Goal: Information Seeking & Learning: Learn about a topic

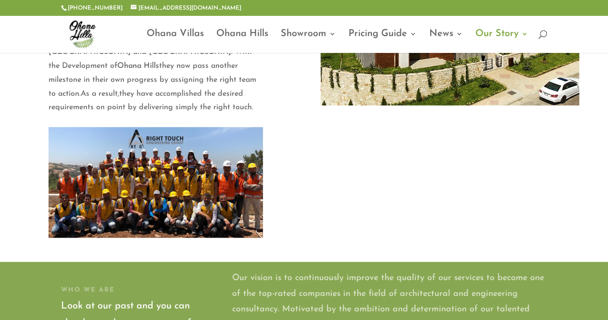
scroll to position [240, 0]
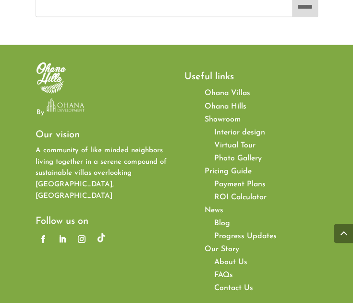
scroll to position [1538, 0]
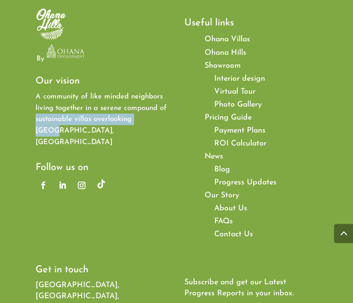
drag, startPoint x: 56, startPoint y: 116, endPoint x: 157, endPoint y: 124, distance: 101.2
click at [157, 124] on div "By Our vision A community of like minded neighbors living together in a serene …" at bounding box center [176, 238] width 353 height 495
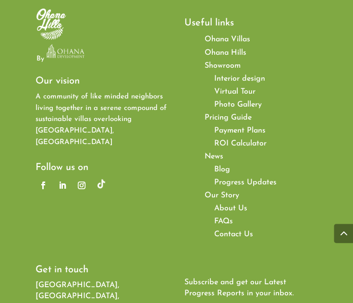
click at [155, 131] on p "A community of like minded neighbors living together in a serene compound of su…" at bounding box center [103, 119] width 134 height 57
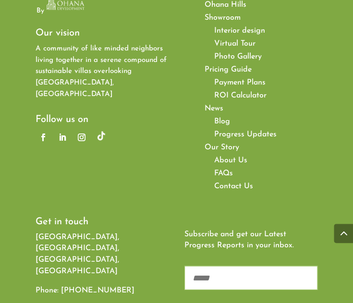
scroll to position [1682, 0]
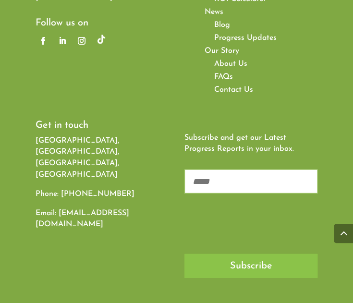
click at [229, 73] on span "FAQs" at bounding box center [223, 77] width 19 height 8
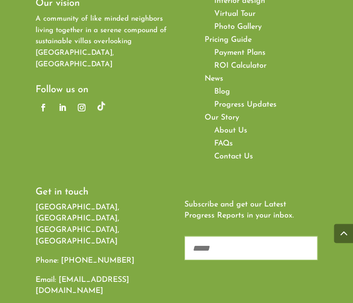
scroll to position [1615, 0]
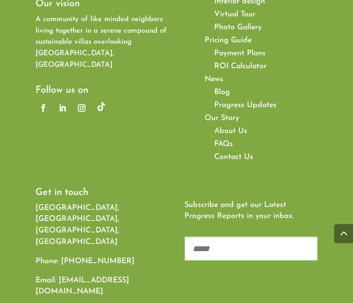
click at [261, 101] on span "Progress Updates" at bounding box center [245, 105] width 62 height 8
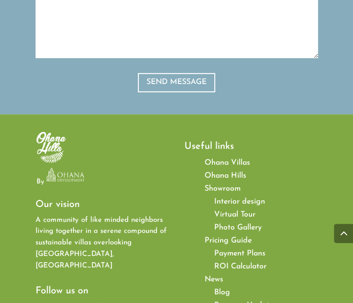
scroll to position [1250, 0]
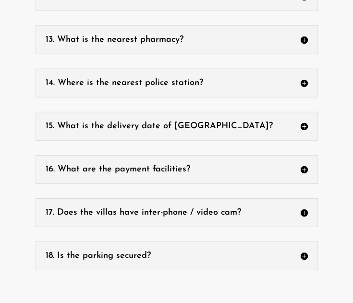
scroll to position [769, 0]
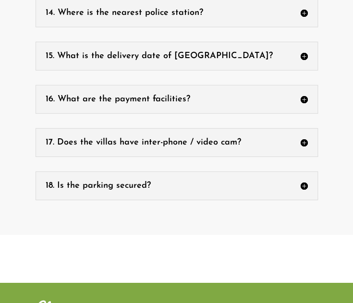
click at [188, 55] on h5 "15. What is the delivery date of [GEOGRAPHIC_DATA]?" at bounding box center [177, 56] width 262 height 9
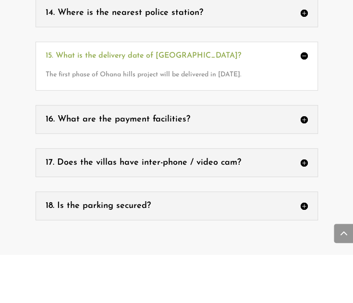
click at [189, 60] on div "The first phase of Ohana hills project will be delivered in [DATE]." at bounding box center [177, 70] width 262 height 21
click at [191, 52] on h5 "15. What is the delivery date of [GEOGRAPHIC_DATA]?" at bounding box center [177, 56] width 262 height 8
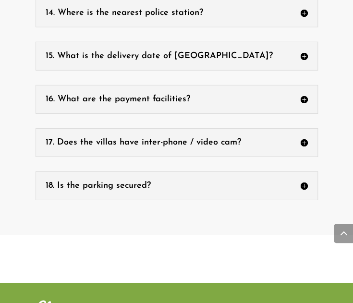
click at [196, 59] on div "15. What is the delivery date of [GEOGRAPHIC_DATA]? The first phase of Ohana hi…" at bounding box center [177, 56] width 283 height 29
click at [201, 42] on div "15. What is the delivery date of [GEOGRAPHIC_DATA]? The first phase of Ohana hi…" at bounding box center [177, 56] width 283 height 29
click at [199, 47] on div "15. What is the delivery date of [GEOGRAPHIC_DATA]? The first phase of Ohana hi…" at bounding box center [177, 56] width 283 height 29
click at [198, 52] on h5 "15. What is the delivery date of [GEOGRAPHIC_DATA]?" at bounding box center [177, 56] width 262 height 9
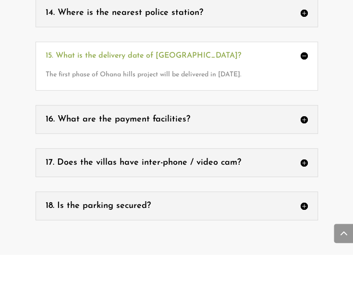
click at [190, 52] on h5 "15. What is the delivery date of [GEOGRAPHIC_DATA]?" at bounding box center [177, 56] width 262 height 8
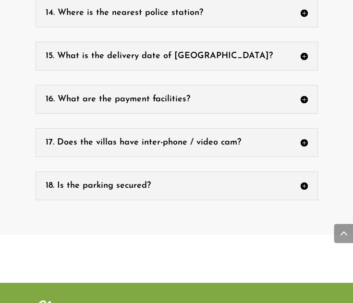
click at [170, 88] on div "16. What are the payment facilities? We’ve developed a payment system that is q…" at bounding box center [177, 99] width 283 height 29
click at [150, 182] on h5 "18. Is the parking secured?" at bounding box center [177, 186] width 262 height 9
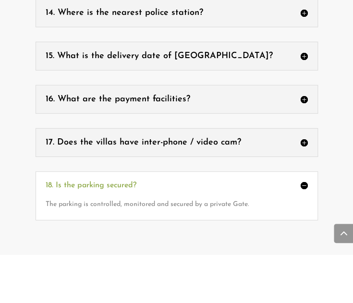
click at [150, 182] on h5 "18. Is the parking secured?" at bounding box center [177, 186] width 262 height 8
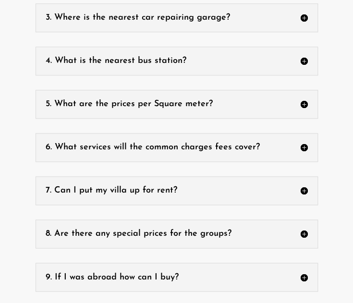
scroll to position [0, 0]
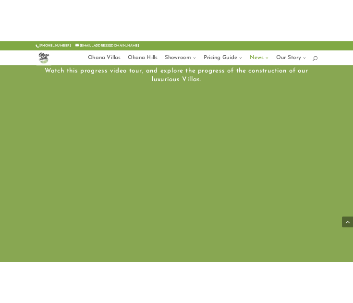
scroll to position [409, 0]
